Goal: Transaction & Acquisition: Subscribe to service/newsletter

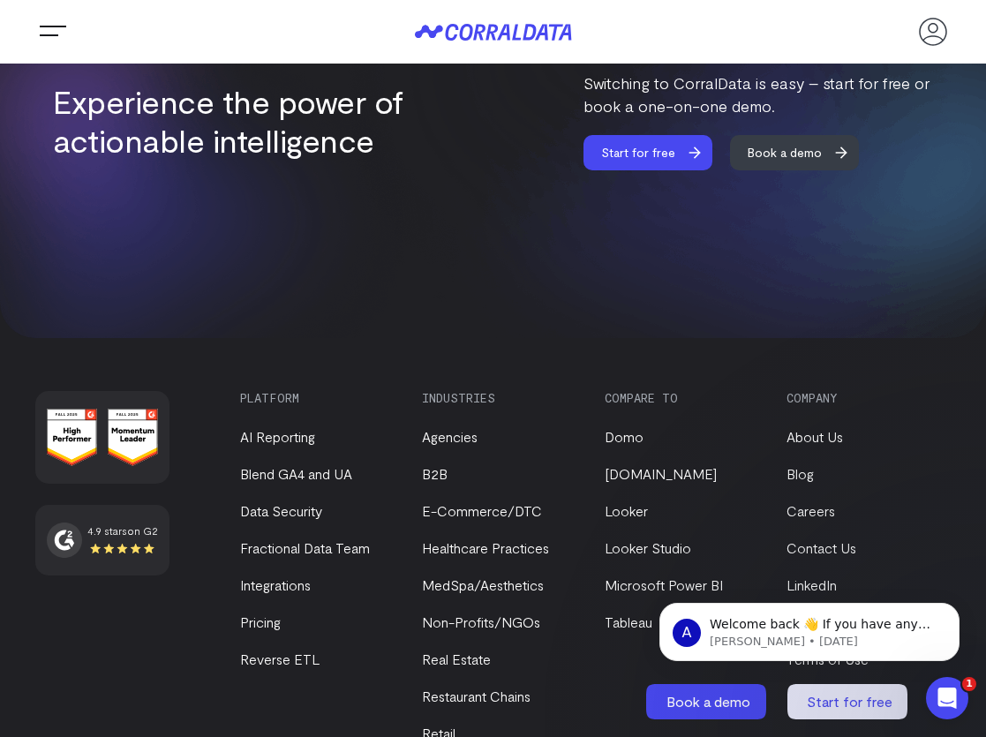
scroll to position [7175, 0]
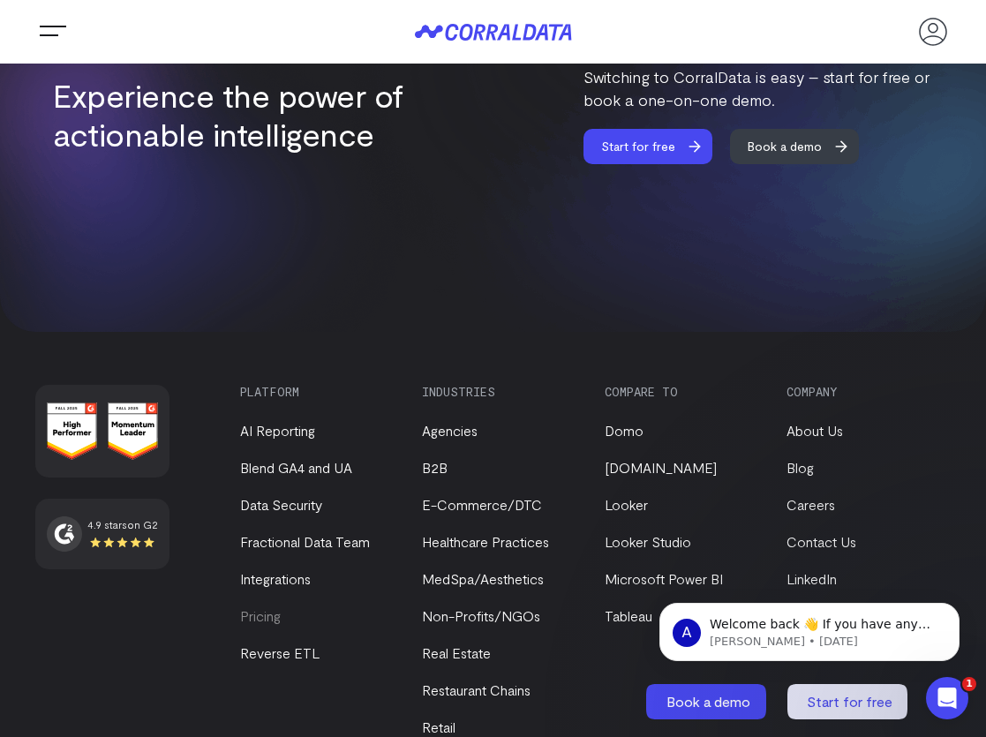
click at [268, 607] on link "Pricing" at bounding box center [260, 615] width 41 height 17
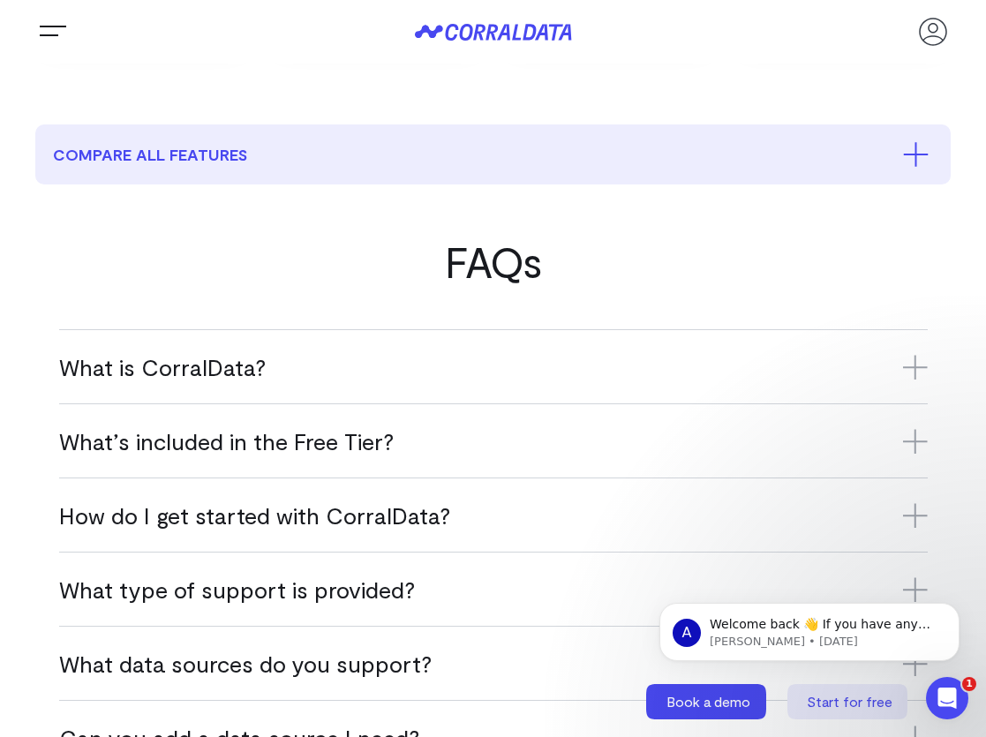
scroll to position [1015, 0]
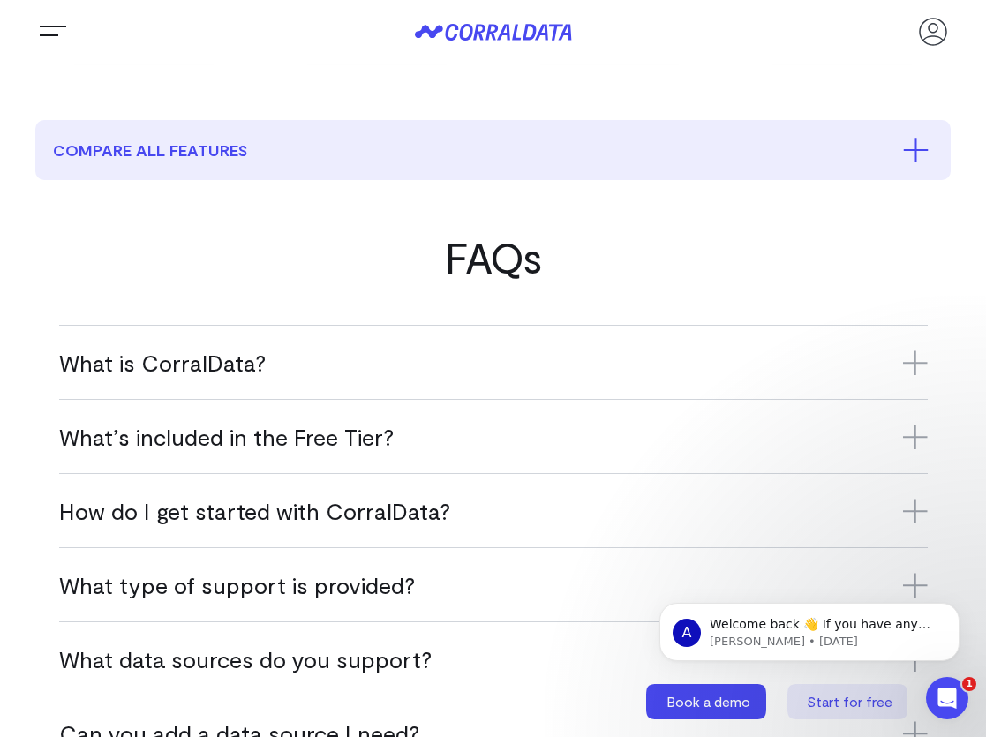
click at [375, 450] on h3 "What’s included in the Free Tier?" at bounding box center [493, 436] width 869 height 29
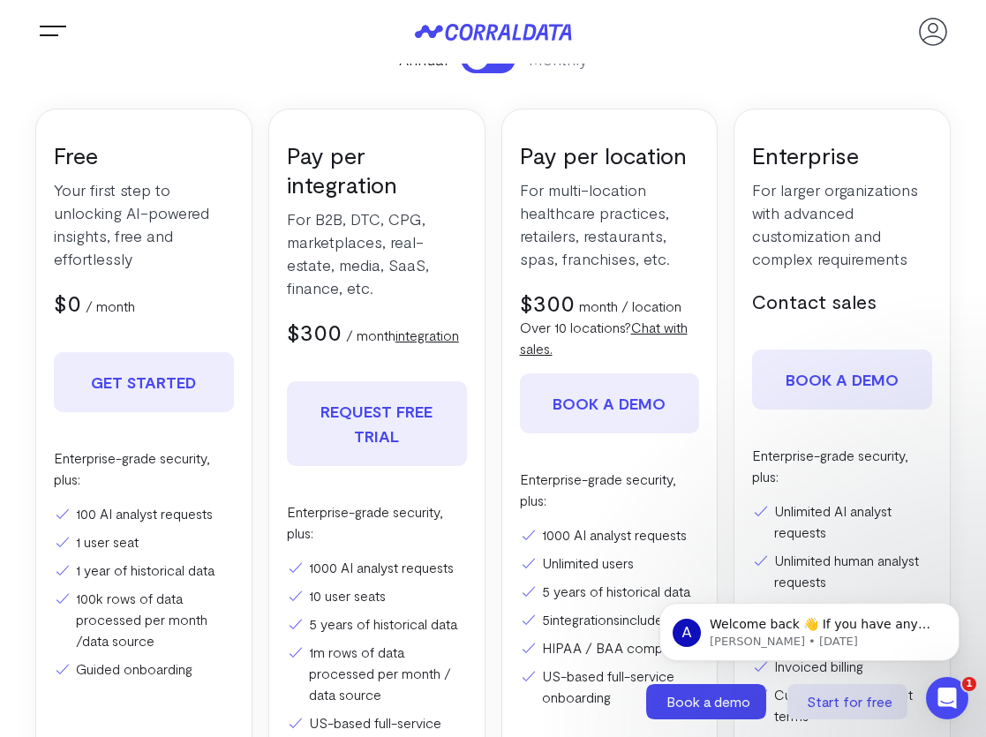
scroll to position [275, 0]
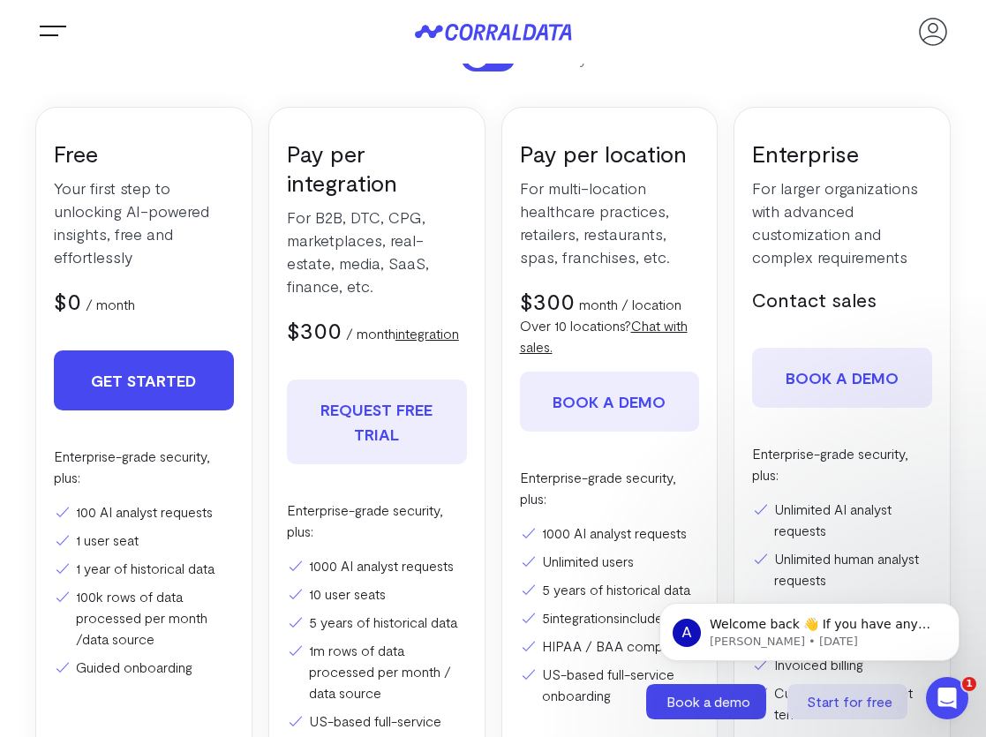
click at [153, 405] on link "Get Started" at bounding box center [144, 381] width 180 height 60
